Goal: Task Accomplishment & Management: Use online tool/utility

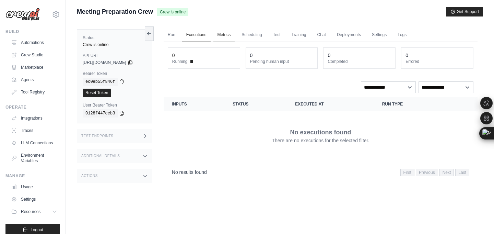
click at [235, 34] on link "Metrics" at bounding box center [225, 35] width 22 height 14
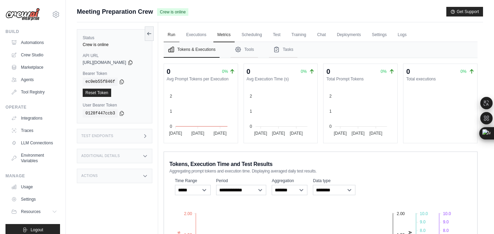
click at [170, 36] on link "Run" at bounding box center [172, 35] width 16 height 14
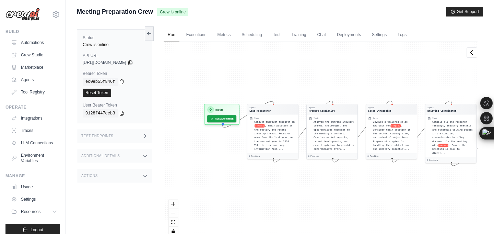
drag, startPoint x: 236, startPoint y: 95, endPoint x: 286, endPoint y: 87, distance: 50.5
click at [286, 87] on div "Agent Lead Researcher Task Conduct thorough research on company , their positio…" at bounding box center [321, 141] width 314 height 199
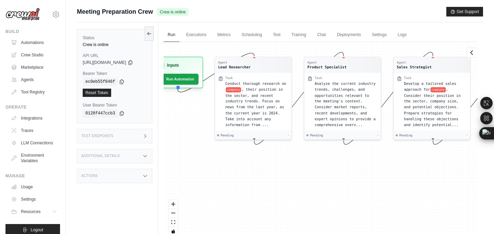
drag, startPoint x: 239, startPoint y: 151, endPoint x: 196, endPoint y: 119, distance: 53.5
click at [196, 119] on div "Agent Lead Researcher Task Conduct thorough research on company , their positio…" at bounding box center [321, 141] width 314 height 199
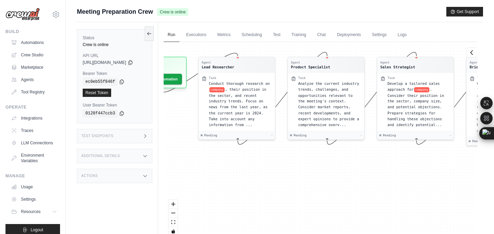
drag, startPoint x: 271, startPoint y: 162, endPoint x: 242, endPoint y: 161, distance: 28.5
click at [242, 162] on div "Agent Lead Researcher Task Conduct thorough research on company , their positio…" at bounding box center [321, 141] width 314 height 199
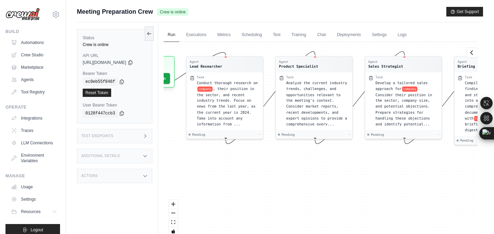
drag, startPoint x: 292, startPoint y: 153, endPoint x: 175, endPoint y: 151, distance: 117.1
click at [175, 151] on div "Agent Lead Researcher Task Conduct thorough research on company , their positio…" at bounding box center [321, 141] width 314 height 199
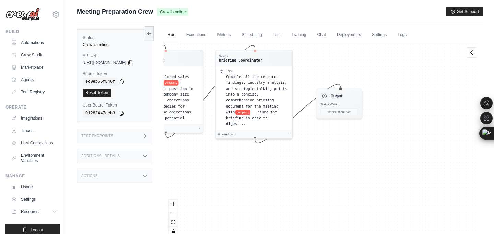
drag, startPoint x: 308, startPoint y: 147, endPoint x: 210, endPoint y: 142, distance: 97.7
click at [181, 144] on div "Agent Lead Researcher Task Conduct thorough research on company , their positio…" at bounding box center [321, 141] width 314 height 199
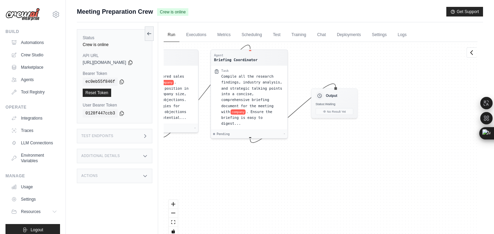
drag, startPoint x: 270, startPoint y: 153, endPoint x: 256, endPoint y: 153, distance: 14.1
click at [256, 153] on div "Agent Lead Researcher Task Conduct thorough research on company , their positio…" at bounding box center [321, 141] width 314 height 199
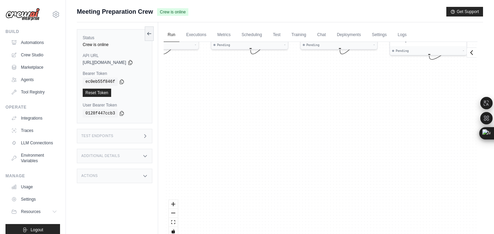
drag, startPoint x: 301, startPoint y: 142, endPoint x: 494, endPoint y: 53, distance: 212.8
click at [494, 53] on div "Submit a support request Describe your issue or question * Please be specific a…" at bounding box center [280, 131] width 428 height 249
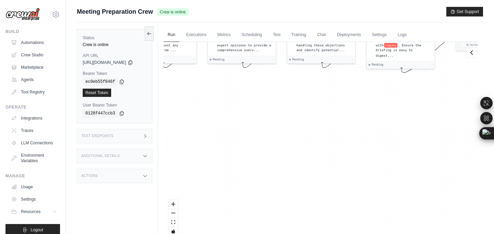
drag, startPoint x: 399, startPoint y: 145, endPoint x: 337, endPoint y: 171, distance: 66.6
click at [337, 171] on div "Agent Lead Researcher Task Conduct thorough research on company , their positio…" at bounding box center [321, 141] width 314 height 199
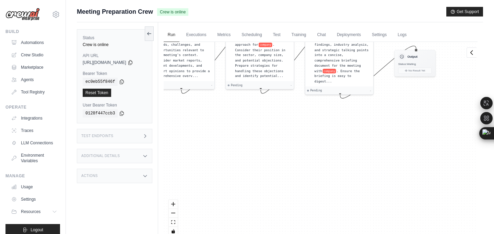
click at [134, 131] on div "Test Endpoints" at bounding box center [115, 136] width 76 height 14
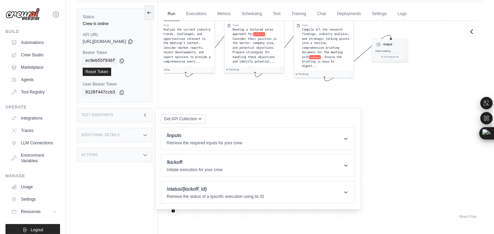
scroll to position [29, 0]
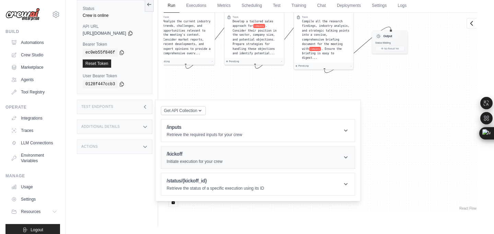
click at [215, 156] on h1 "/kickoff" at bounding box center [195, 153] width 56 height 7
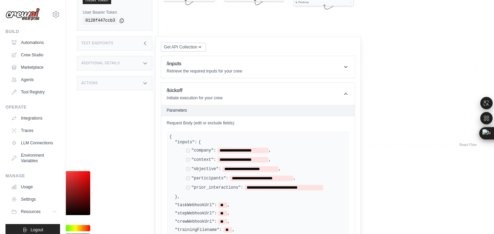
scroll to position [116, 0]
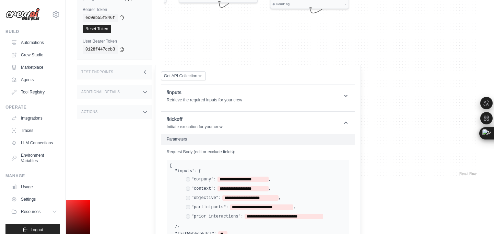
click at [130, 82] on div "Status Crew is online API URL copied [URL][DOMAIN_NAME] Bearer Token copied ec0…" at bounding box center [117, 75] width 81 height 234
click at [134, 70] on div "Test Endpoints" at bounding box center [115, 72] width 76 height 14
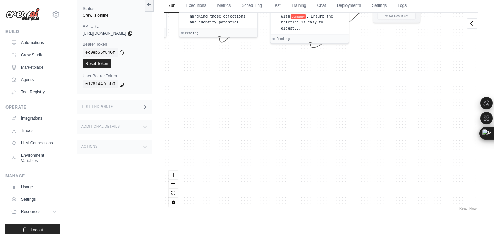
click at [133, 103] on div "Test Endpoints" at bounding box center [115, 107] width 76 height 14
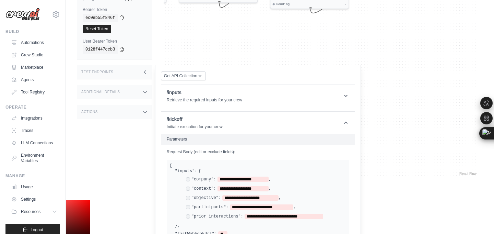
click at [133, 88] on div "Additional Details" at bounding box center [115, 92] width 76 height 14
click at [121, 156] on div "Actions" at bounding box center [115, 152] width 76 height 14
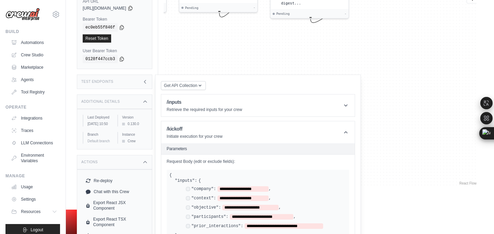
scroll to position [0, 0]
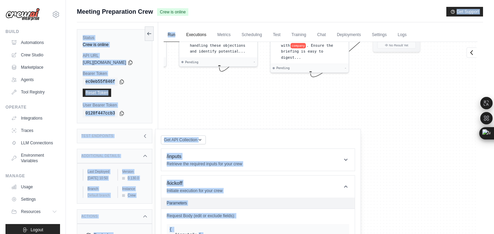
drag, startPoint x: 208, startPoint y: 10, endPoint x: 195, endPoint y: 30, distance: 23.1
click at [195, 30] on div "Submit a support request Describe your issue or question * Please be specific a…" at bounding box center [280, 131] width 406 height 249
click at [200, 34] on link "Executions" at bounding box center [196, 35] width 28 height 14
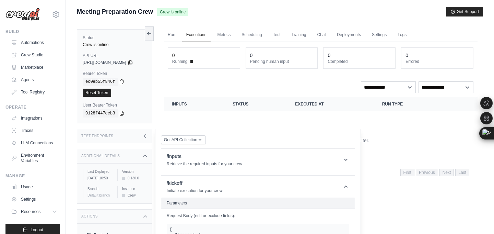
drag, startPoint x: 309, startPoint y: 79, endPoint x: 273, endPoint y: 89, distance: 37.8
click at [280, 88] on div "**********" at bounding box center [321, 111] width 314 height 139
click at [173, 35] on link "Run" at bounding box center [172, 35] width 16 height 14
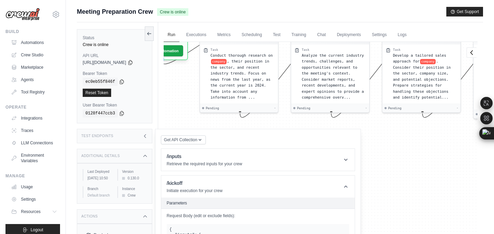
drag, startPoint x: 227, startPoint y: 95, endPoint x: 494, endPoint y: 146, distance: 272.1
click at [494, 146] on div "Submit a support request Describe your issue or question * Please be specific a…" at bounding box center [280, 131] width 428 height 249
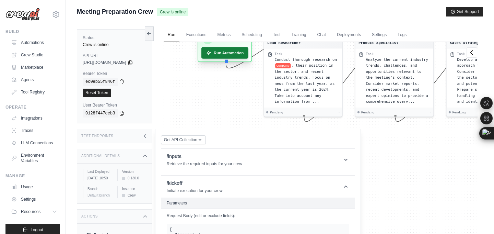
click at [251, 53] on div "Inputs Run Automation" at bounding box center [225, 46] width 55 height 32
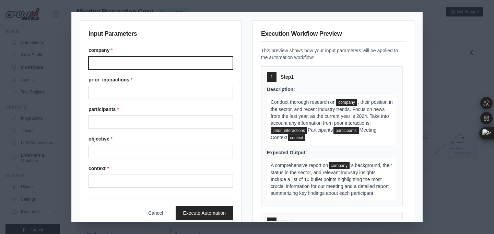
click at [148, 64] on input "Company" at bounding box center [161, 62] width 145 height 13
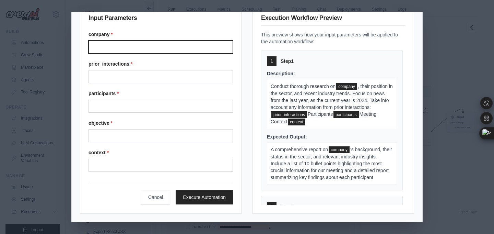
scroll to position [49, 0]
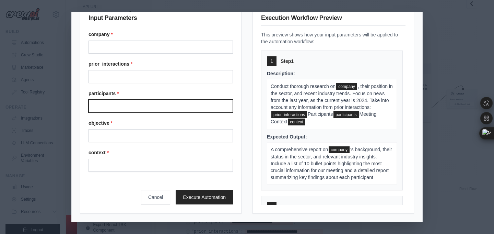
click at [134, 109] on input "Participants" at bounding box center [161, 106] width 145 height 13
click at [151, 54] on div "company * prior_interactions * participants * objective * context *" at bounding box center [161, 101] width 145 height 141
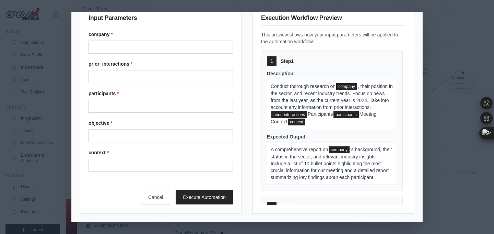
scroll to position [180, 0]
click at [151, 197] on button "Cancel" at bounding box center [156, 197] width 30 height 14
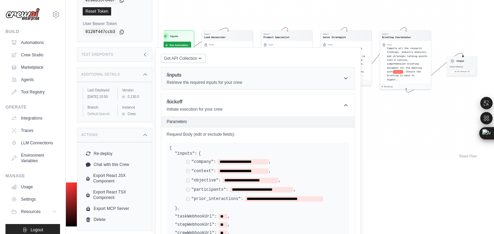
scroll to position [0, 0]
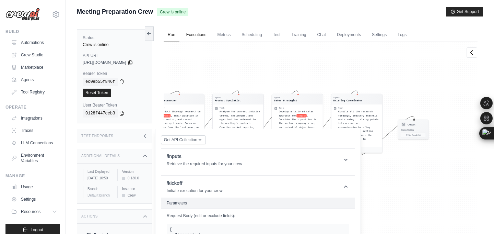
click at [195, 41] on link "Executions" at bounding box center [196, 35] width 28 height 14
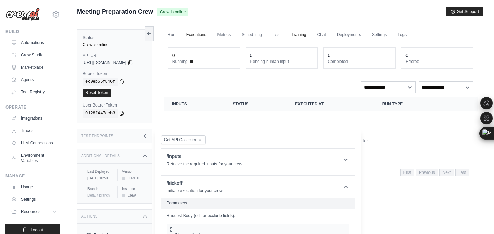
click at [309, 34] on link "Training" at bounding box center [299, 35] width 23 height 14
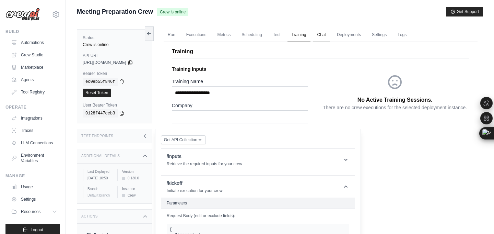
click at [330, 38] on link "Chat" at bounding box center [321, 35] width 17 height 14
